Goal: Information Seeking & Learning: Check status

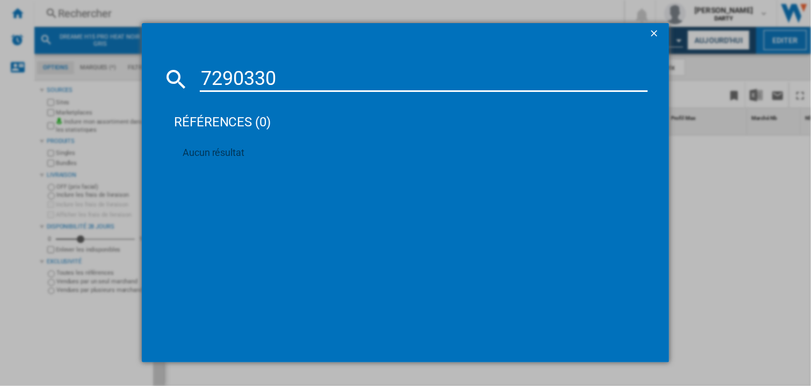
click at [242, 78] on input "7290330" at bounding box center [424, 79] width 448 height 26
type input "7864787"
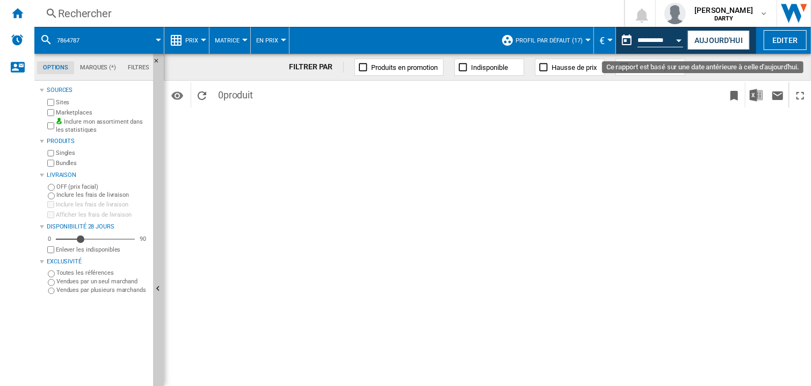
click at [677, 40] on div "Open calendar" at bounding box center [679, 40] width 5 height 3
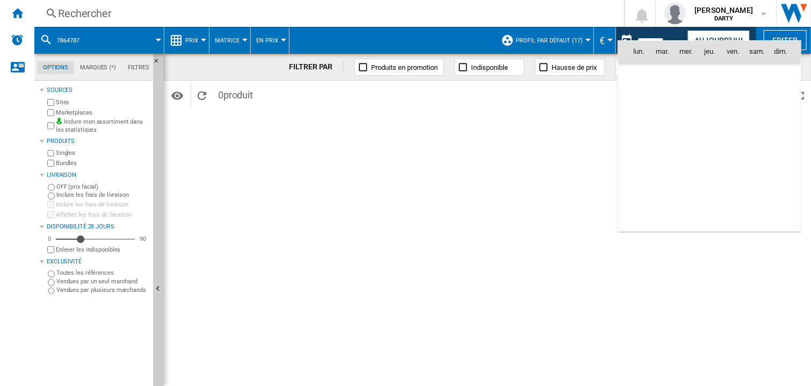
scroll to position [3273, 0]
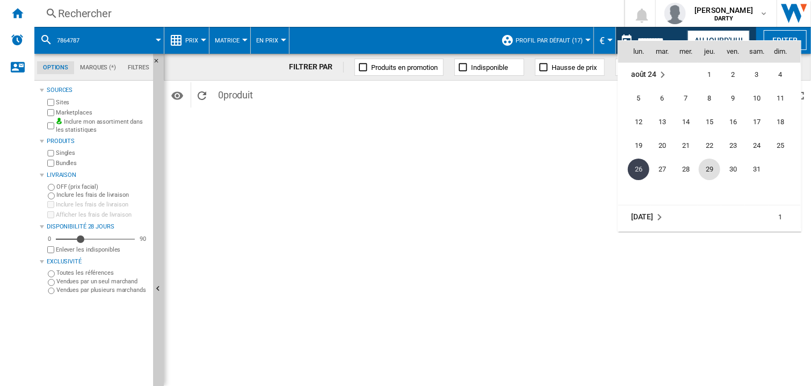
click at [711, 172] on span "29" at bounding box center [709, 168] width 21 height 21
type input "**********"
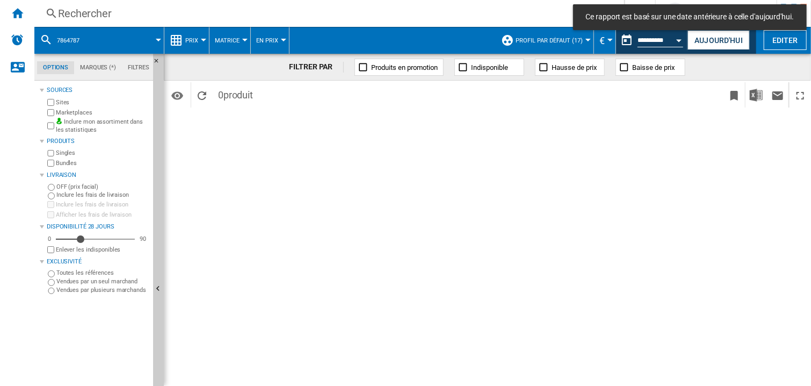
drag, startPoint x: 429, startPoint y: 195, endPoint x: 485, endPoint y: 12, distance: 191.6
click at [431, 188] on div "FILTRER PAR Produits en promotion Indisponible Hausse de prix Baisse de prix Id…" at bounding box center [487, 220] width 647 height 332
